Goal: Transaction & Acquisition: Purchase product/service

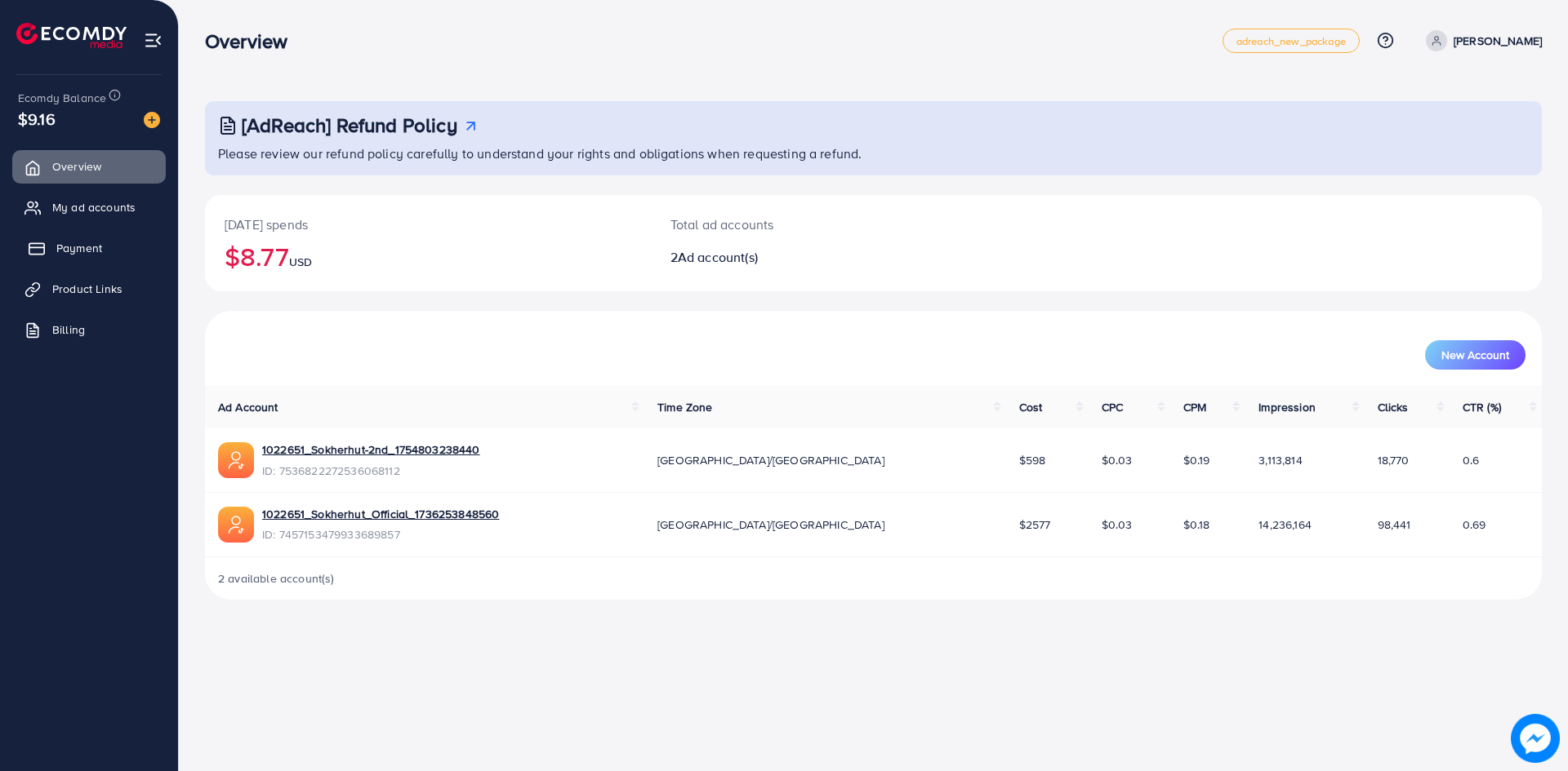
click at [79, 252] on span "Payment" at bounding box center [79, 248] width 45 height 17
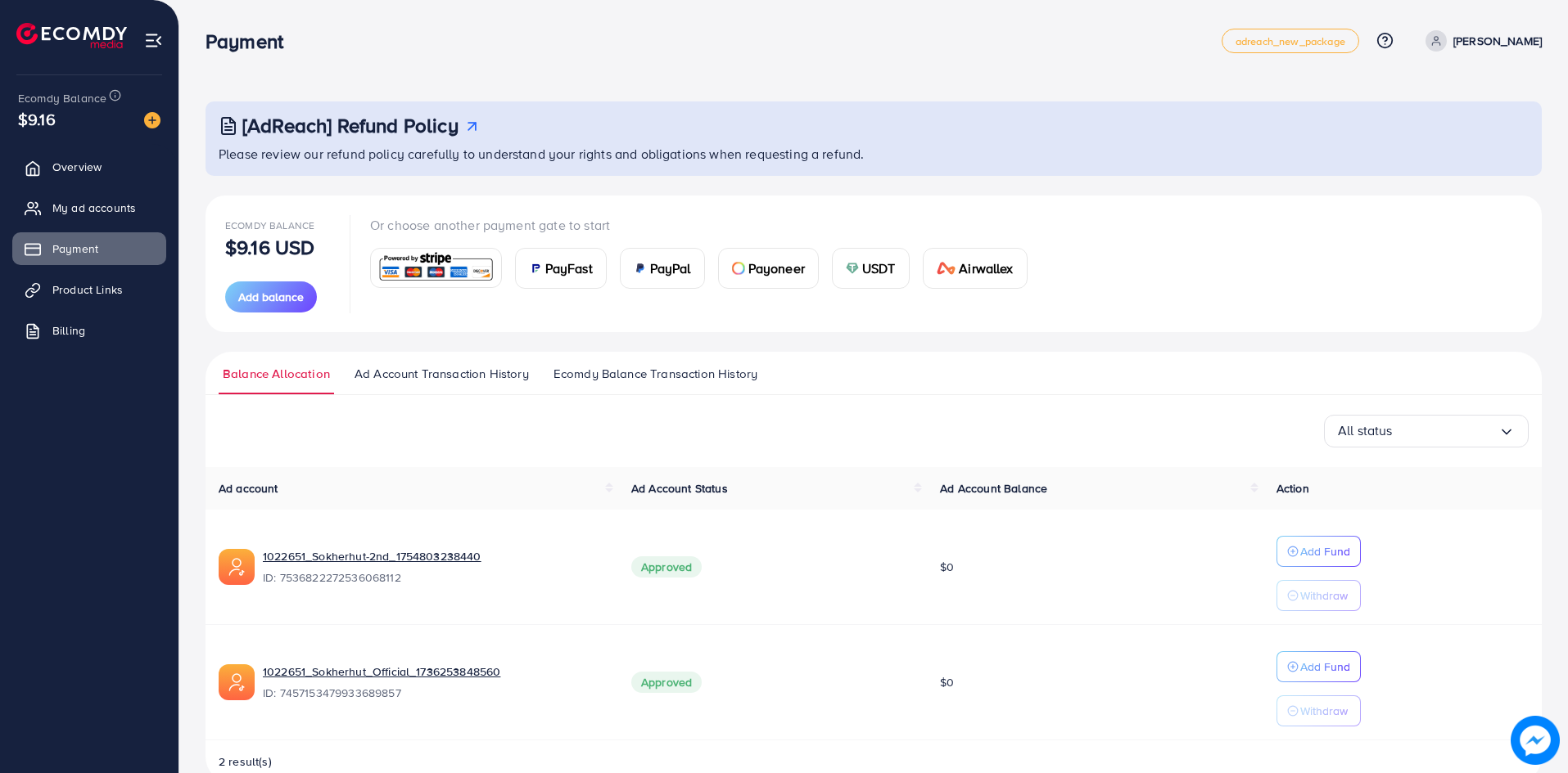
click at [888, 261] on span "USDT" at bounding box center [879, 268] width 33 height 19
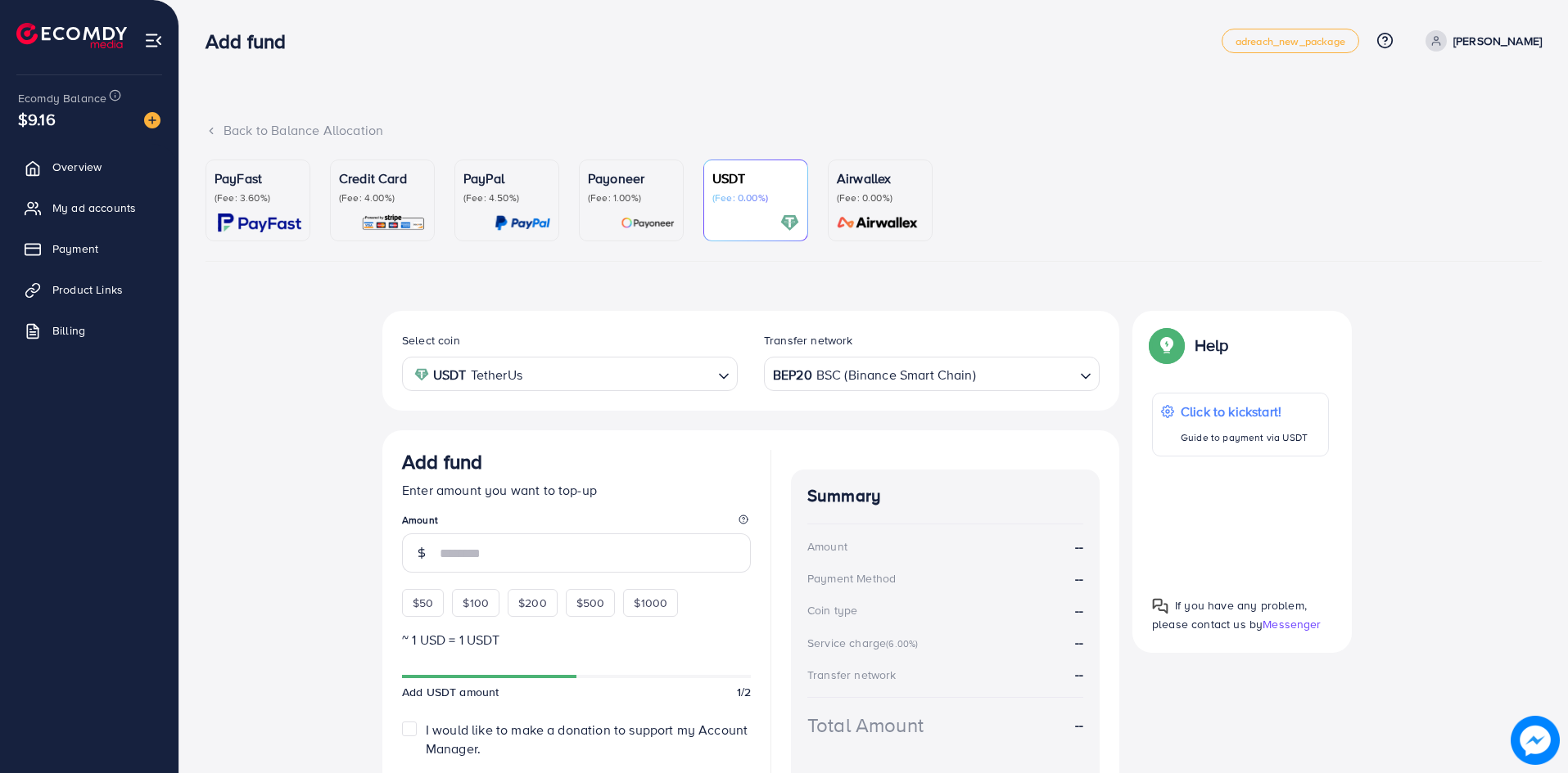
click at [849, 390] on div "BEP20 BSC (Binance Smart Chain) Loading..." at bounding box center [931, 374] width 335 height 33
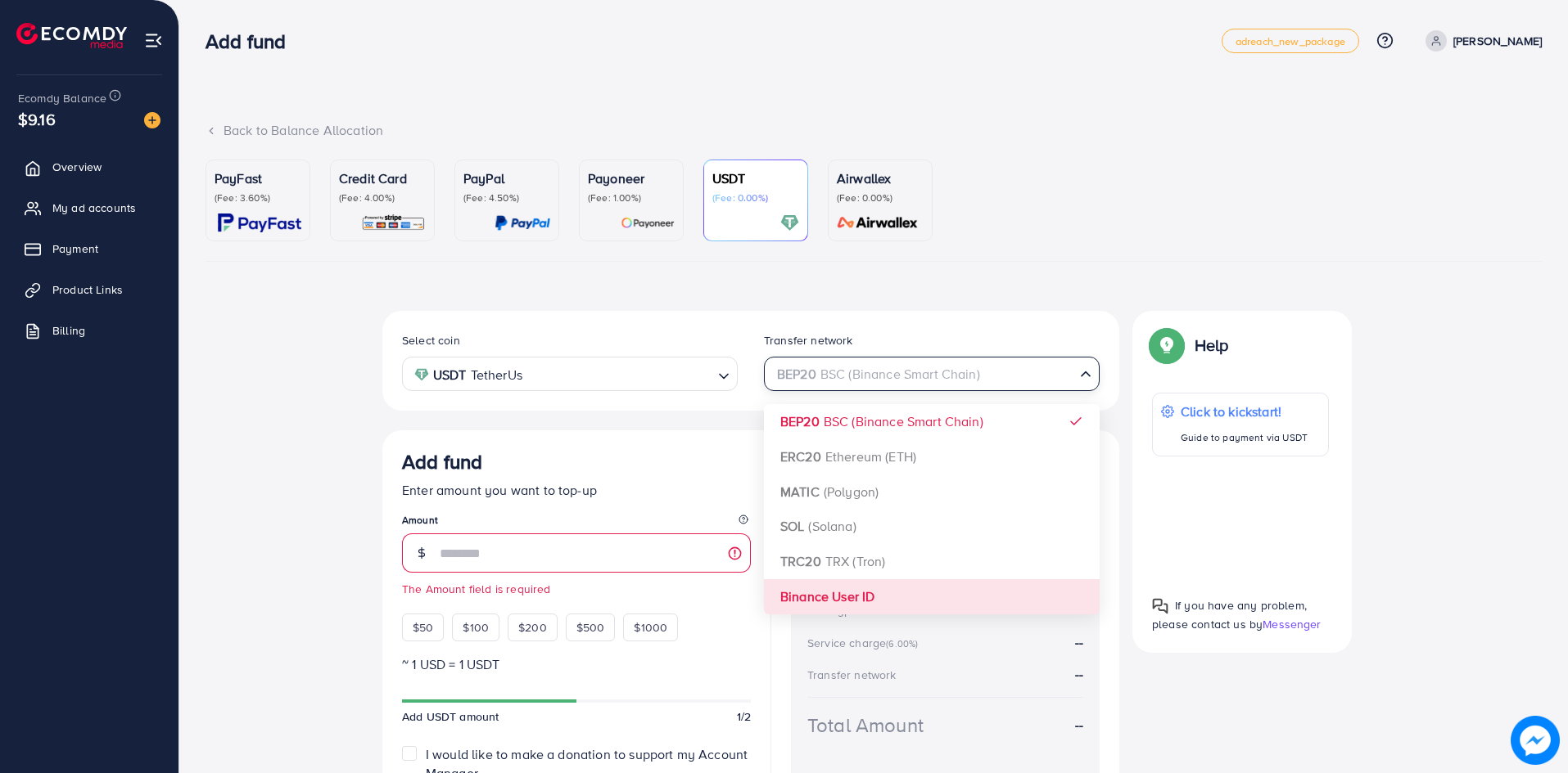
click at [818, 602] on div "Select coin USDT TetherUs Loading... Transfer network BEP20 BSC (Binance Smart …" at bounding box center [751, 581] width 737 height 541
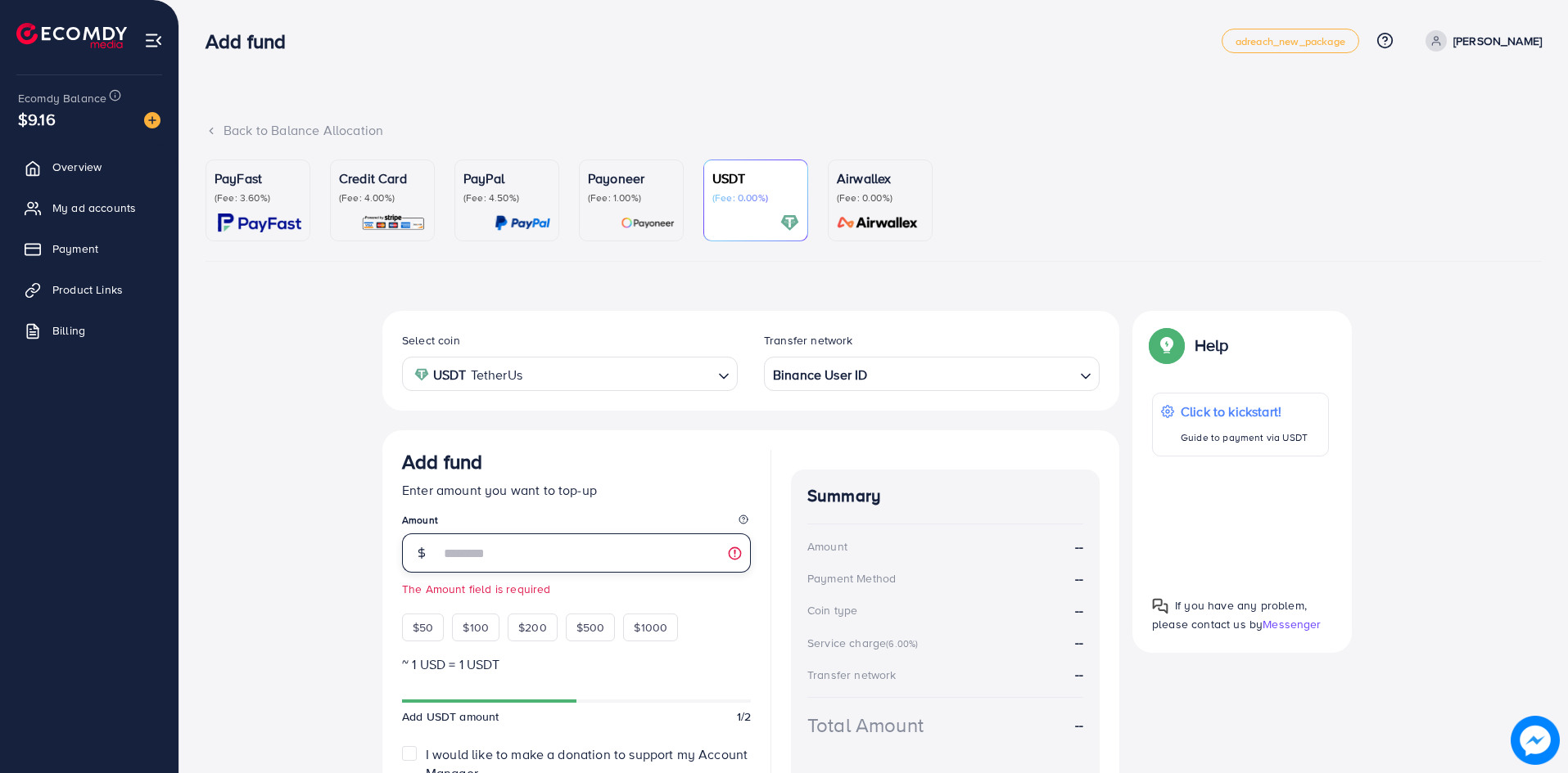
click at [526, 555] on input "number" at bounding box center [595, 552] width 311 height 39
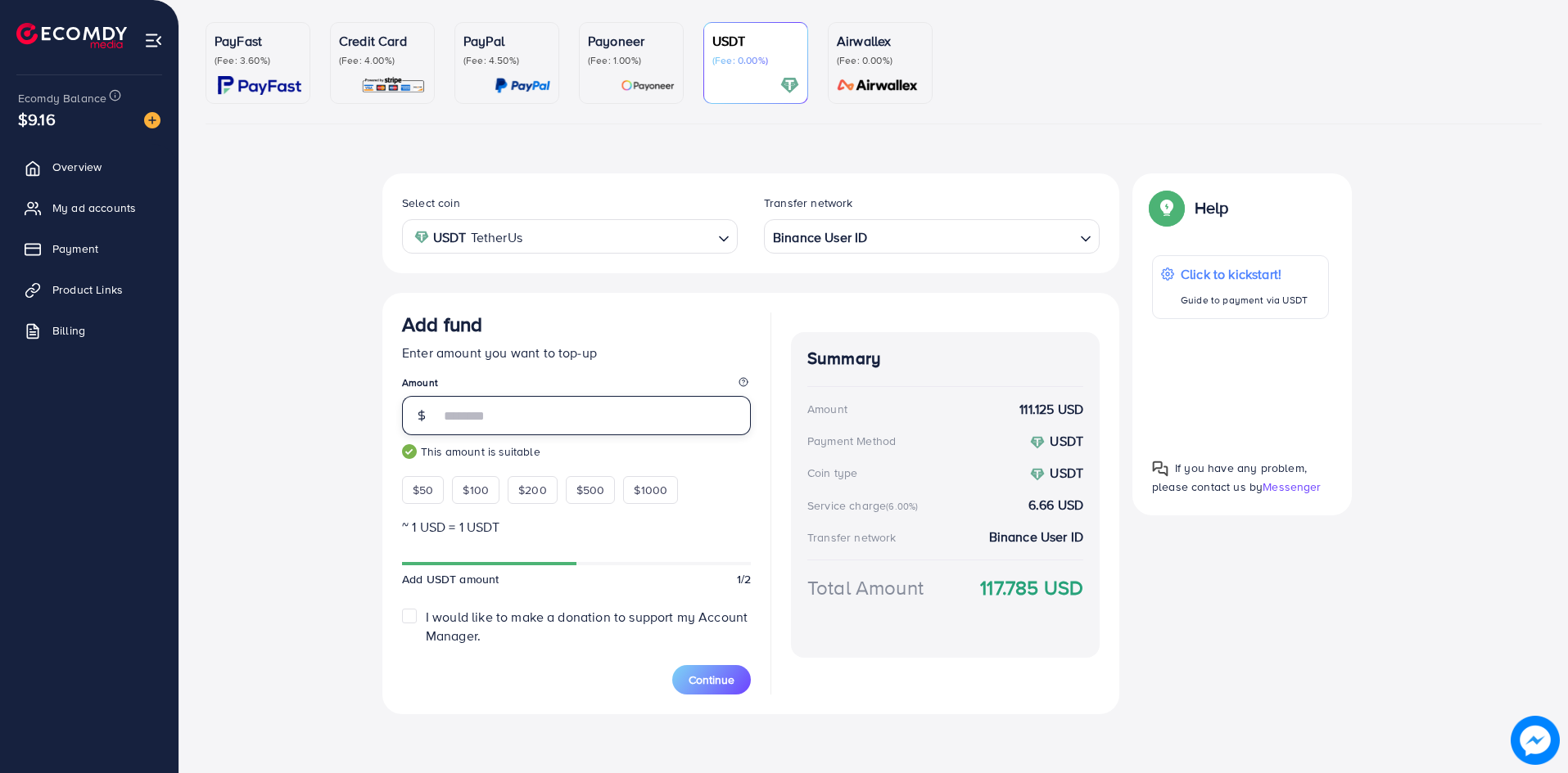
scroll to position [137, 0]
type input "***"
click at [710, 686] on span "Continue" at bounding box center [711, 679] width 46 height 17
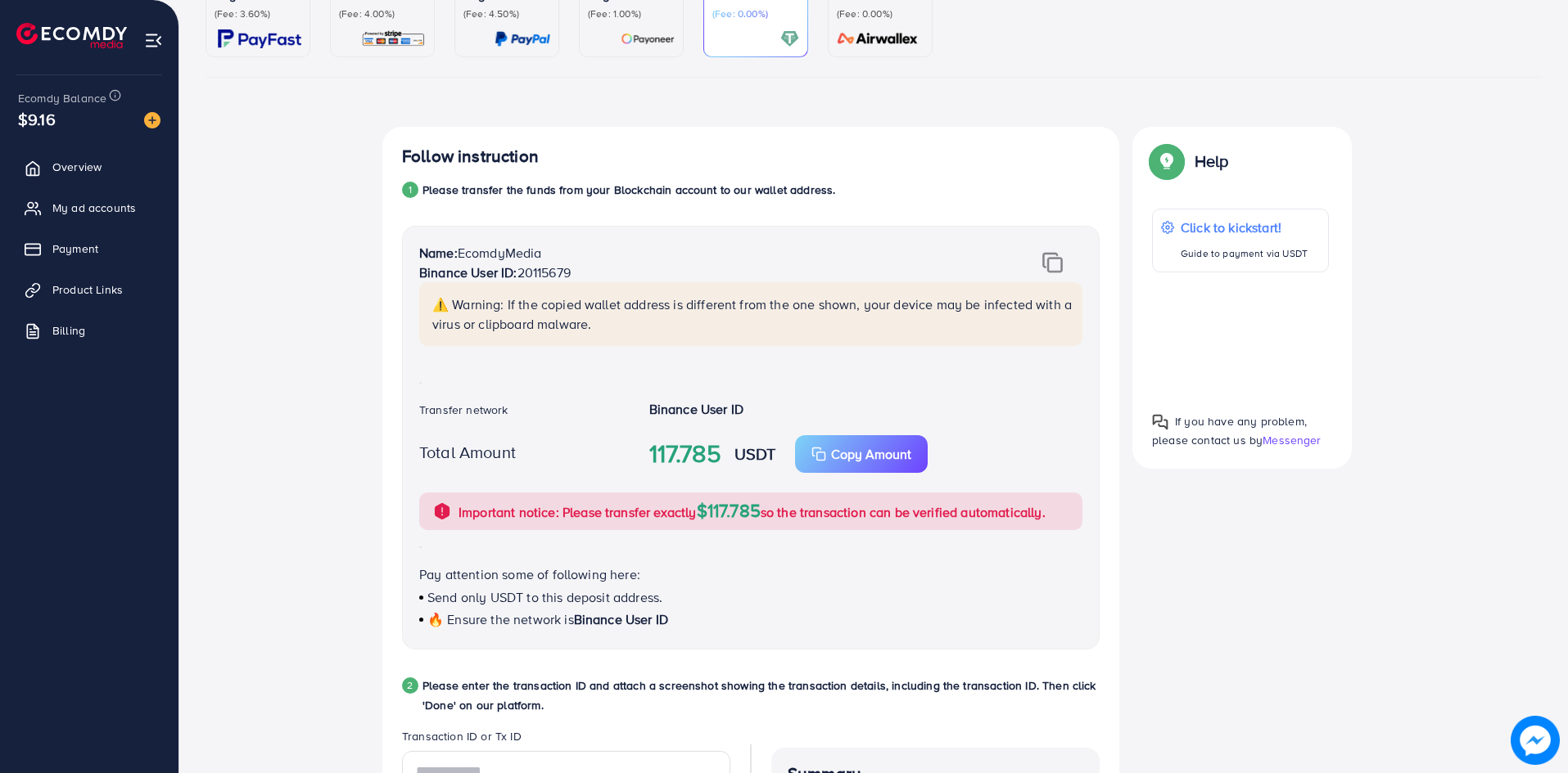
scroll to position [563, 0]
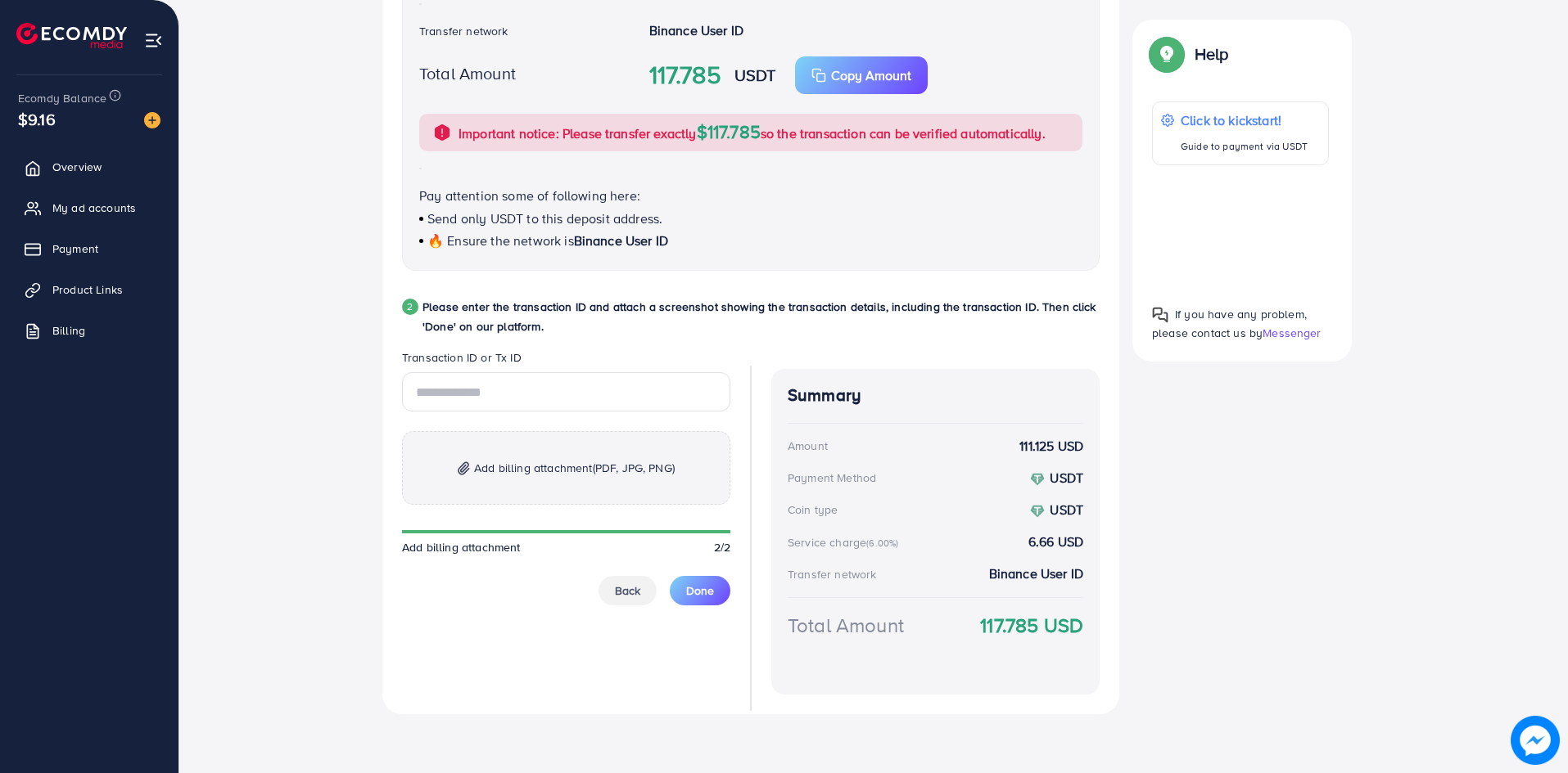
click at [1160, 471] on div "Follow instruction 1 Please transfer the funds from your Blockchain account to …" at bounding box center [874, 231] width 983 height 966
click at [521, 402] on input "text" at bounding box center [566, 391] width 328 height 39
paste input "**********"
type input "**********"
click at [553, 474] on span "Add billing attachment (PDF, JPG, PNG)" at bounding box center [574, 467] width 201 height 19
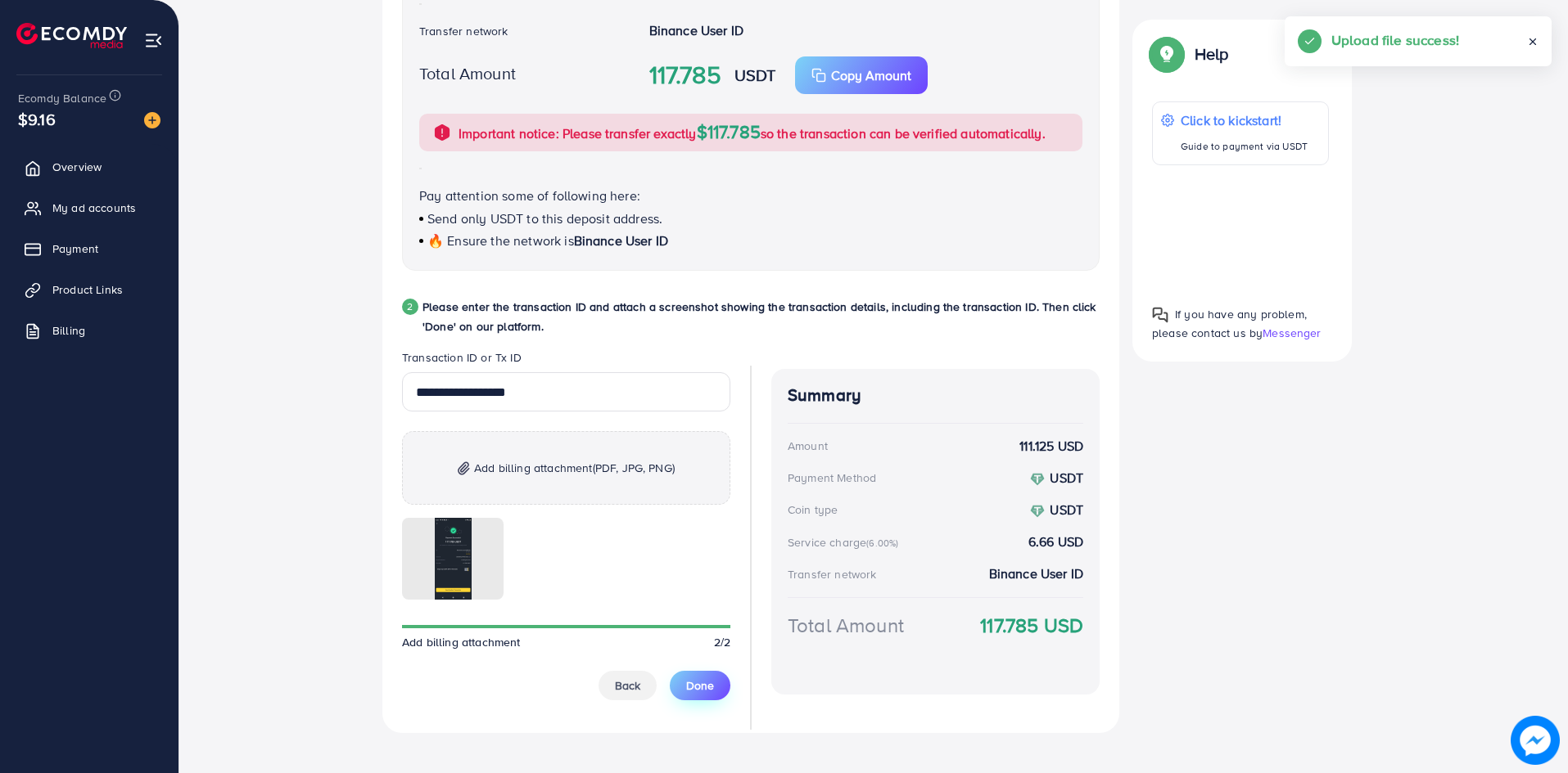
click at [708, 682] on span "Done" at bounding box center [700, 685] width 28 height 17
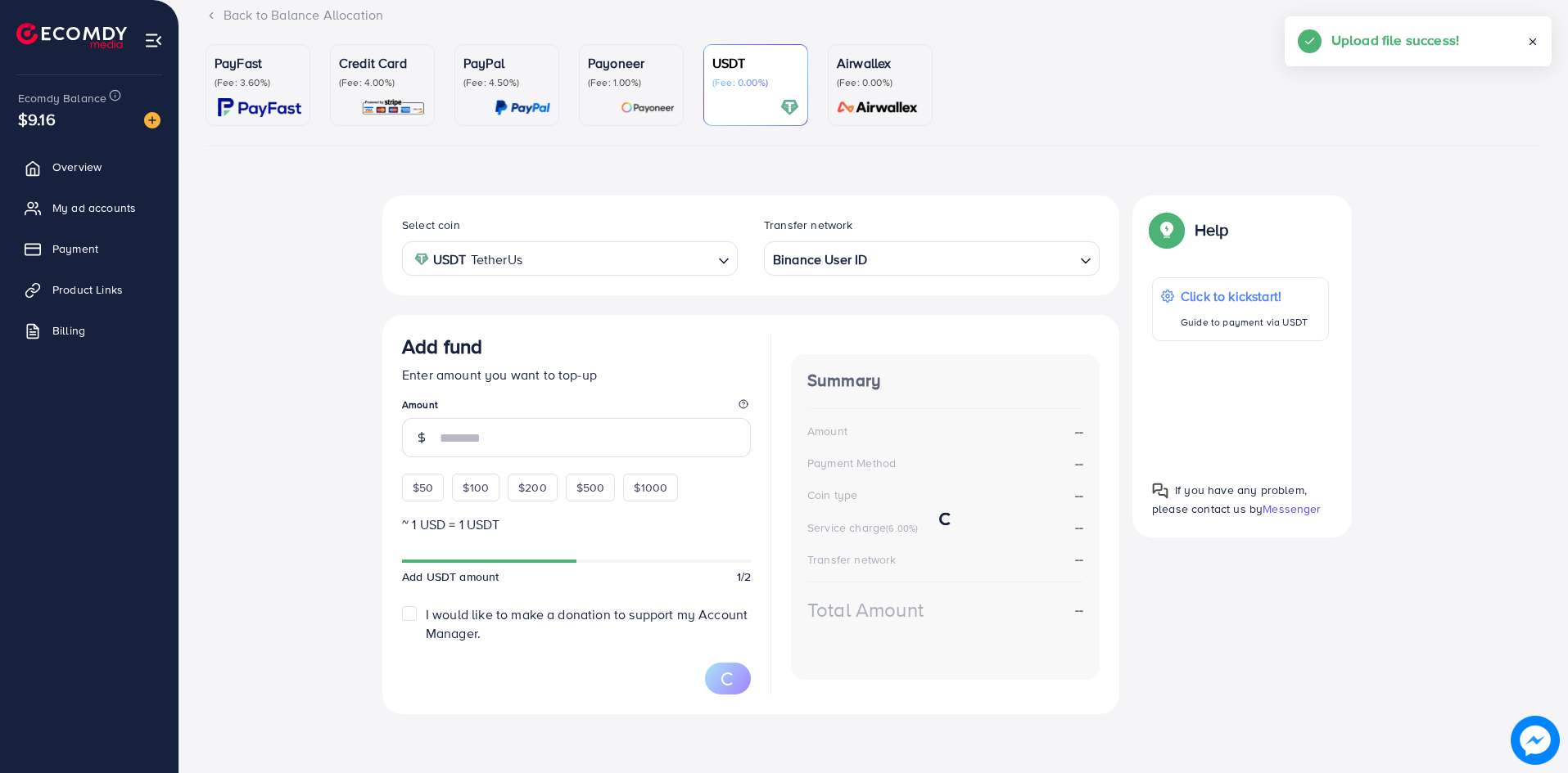
scroll to position [116, 0]
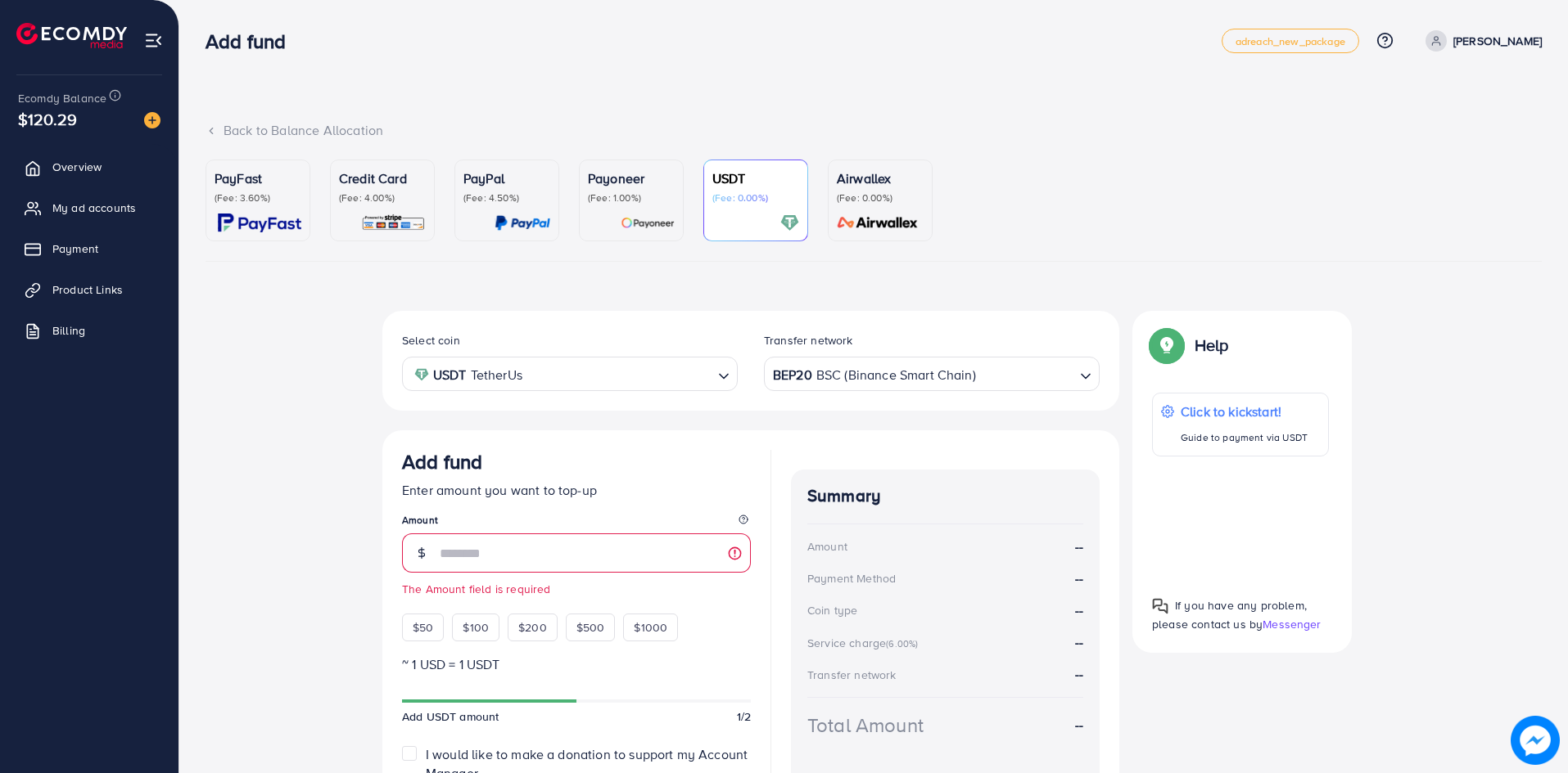
click at [1480, 426] on div "Select coin USDT TetherUs Loading... Transfer network BEP20 BSC (Binance Smart …" at bounding box center [874, 587] width 1337 height 554
click at [90, 197] on link "My ad accounts" at bounding box center [89, 207] width 154 height 32
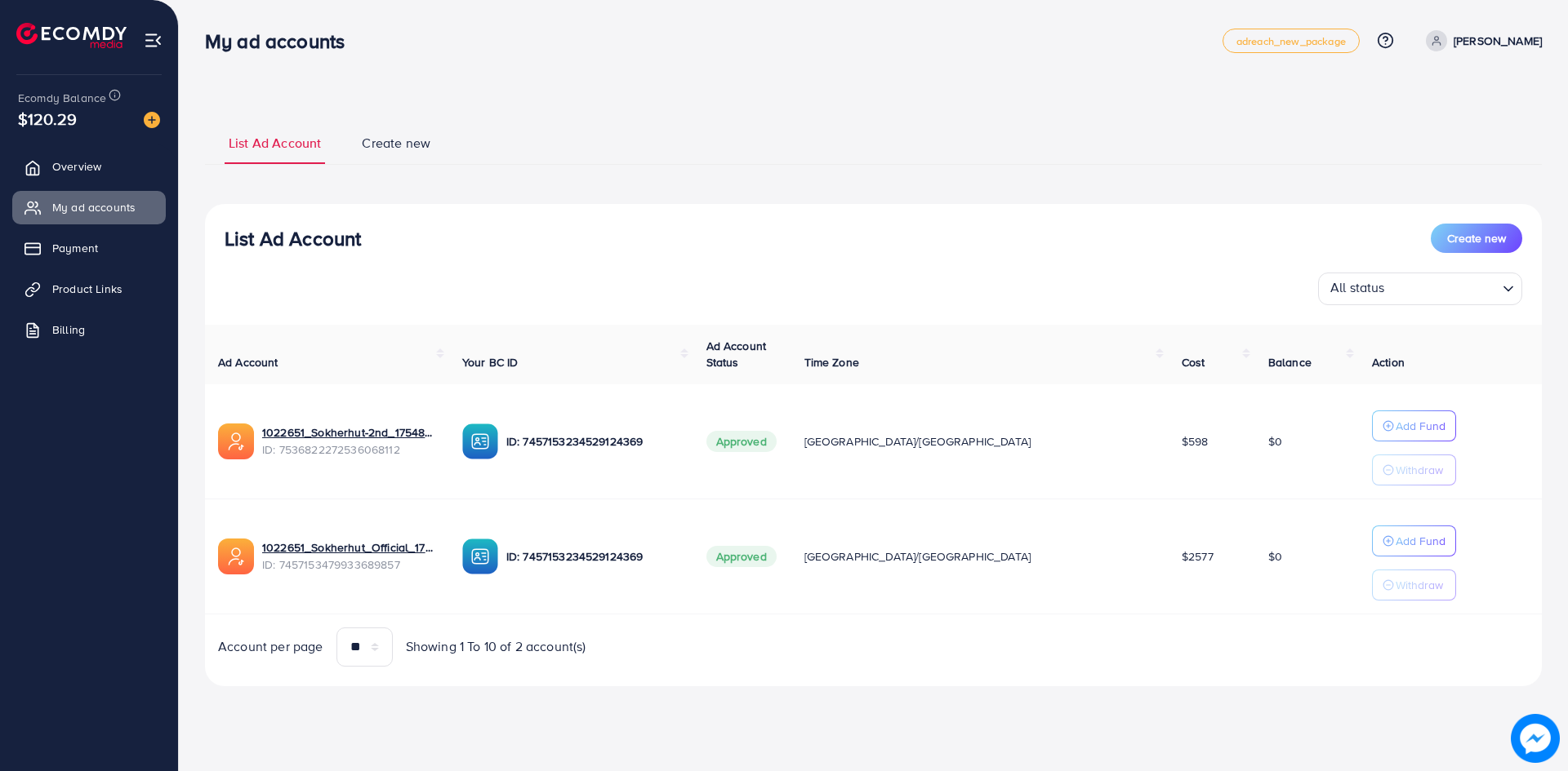
click at [1230, 85] on div "List Ad Account Create new List Ad Account Create new All status Loading... Ad …" at bounding box center [874, 366] width 1389 height 733
